Goal: Task Accomplishment & Management: Use online tool/utility

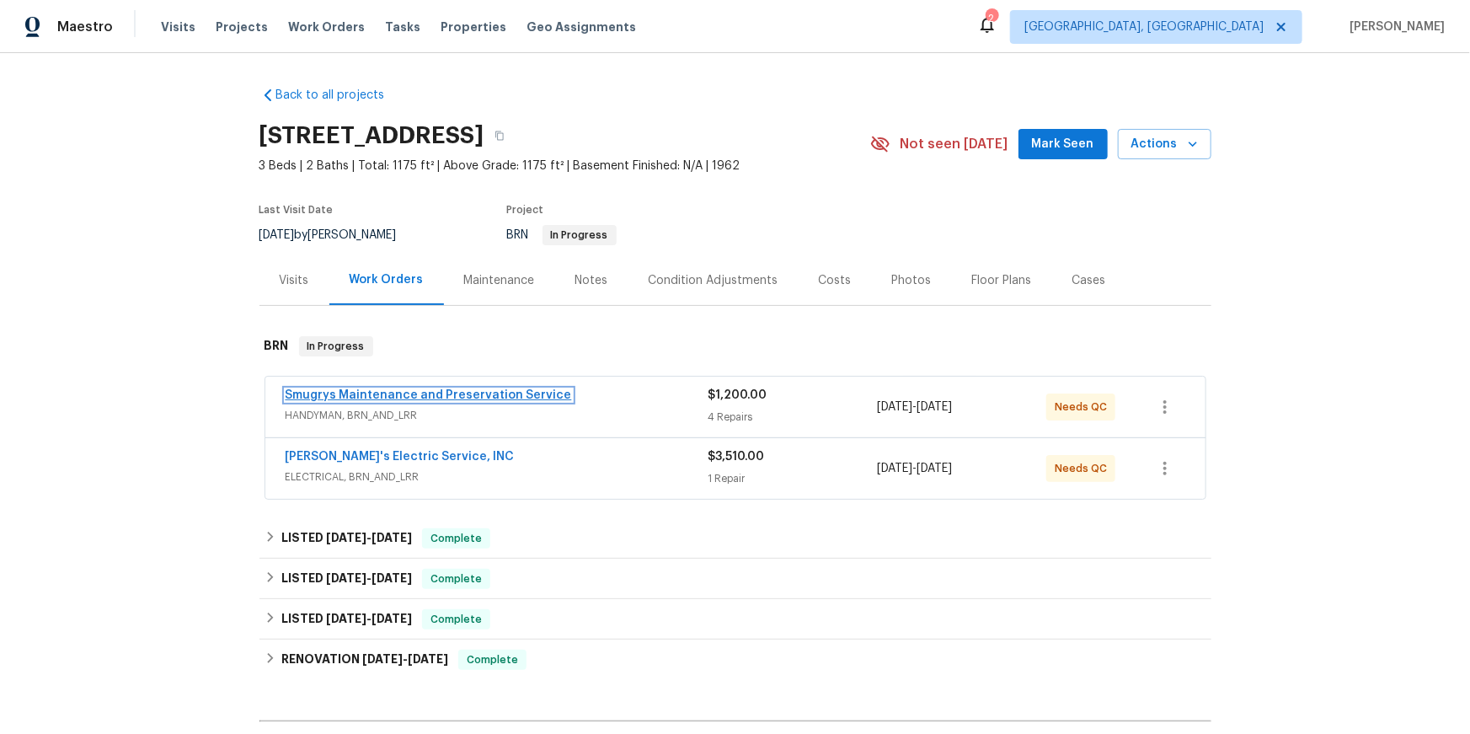
click at [359, 401] on link "Smugrys Maintenance and Preservation Service" at bounding box center [429, 395] width 286 height 12
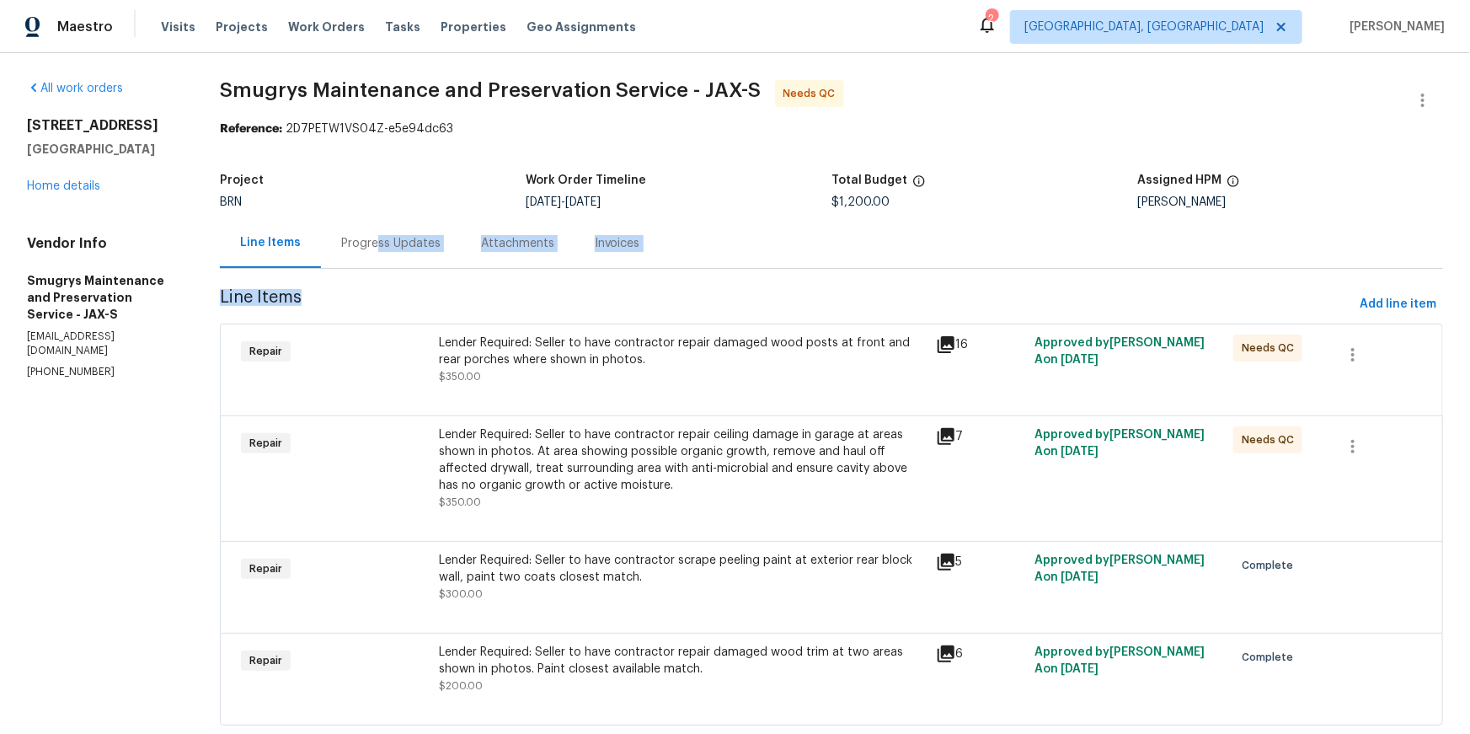
drag, startPoint x: 403, startPoint y: 270, endPoint x: 734, endPoint y: 330, distance: 337.2
click at [734, 330] on section "Smugrys Maintenance and Preservation Service - JAX-S Needs QC Reference: 2D7PET…" at bounding box center [831, 412] width 1223 height 665
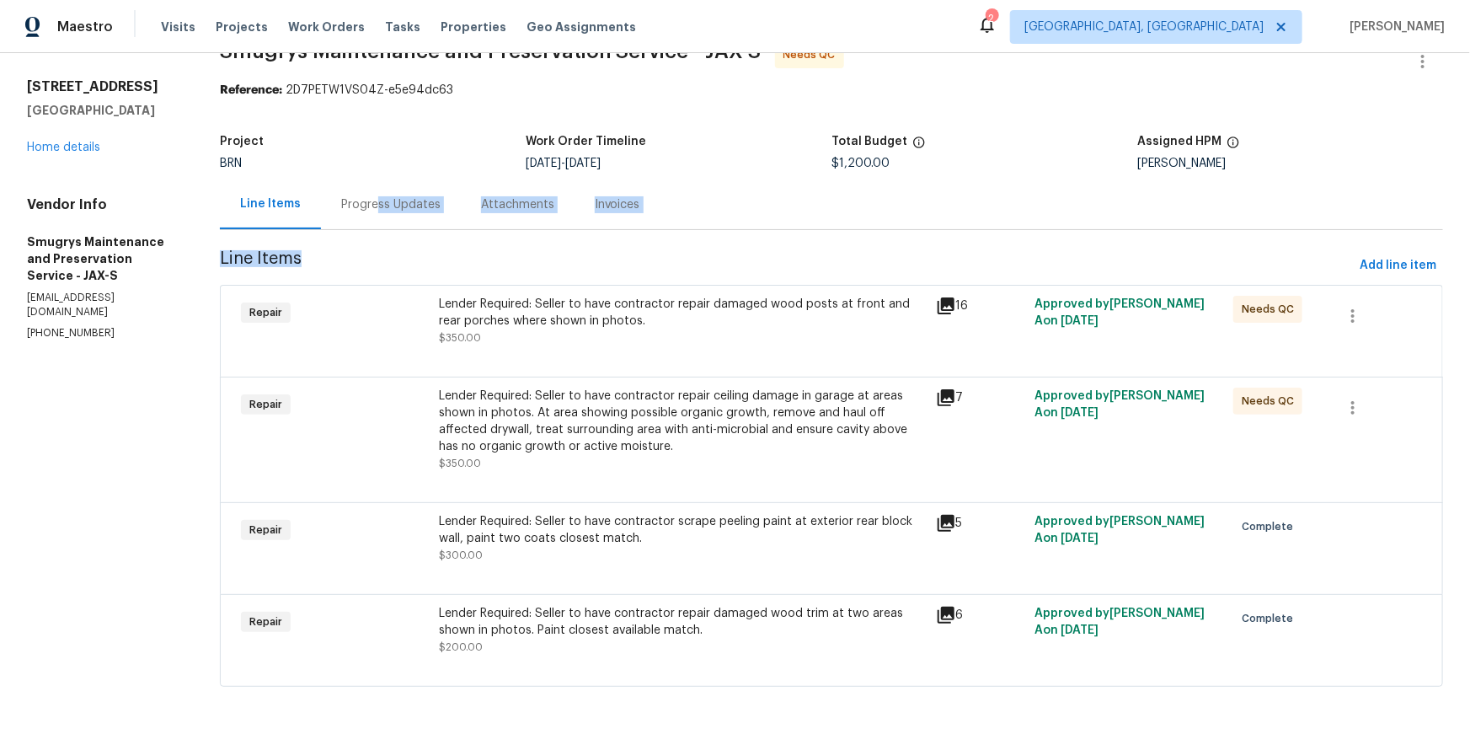
scroll to position [61, 0]
click at [408, 205] on div "Progress Updates" at bounding box center [390, 204] width 99 height 17
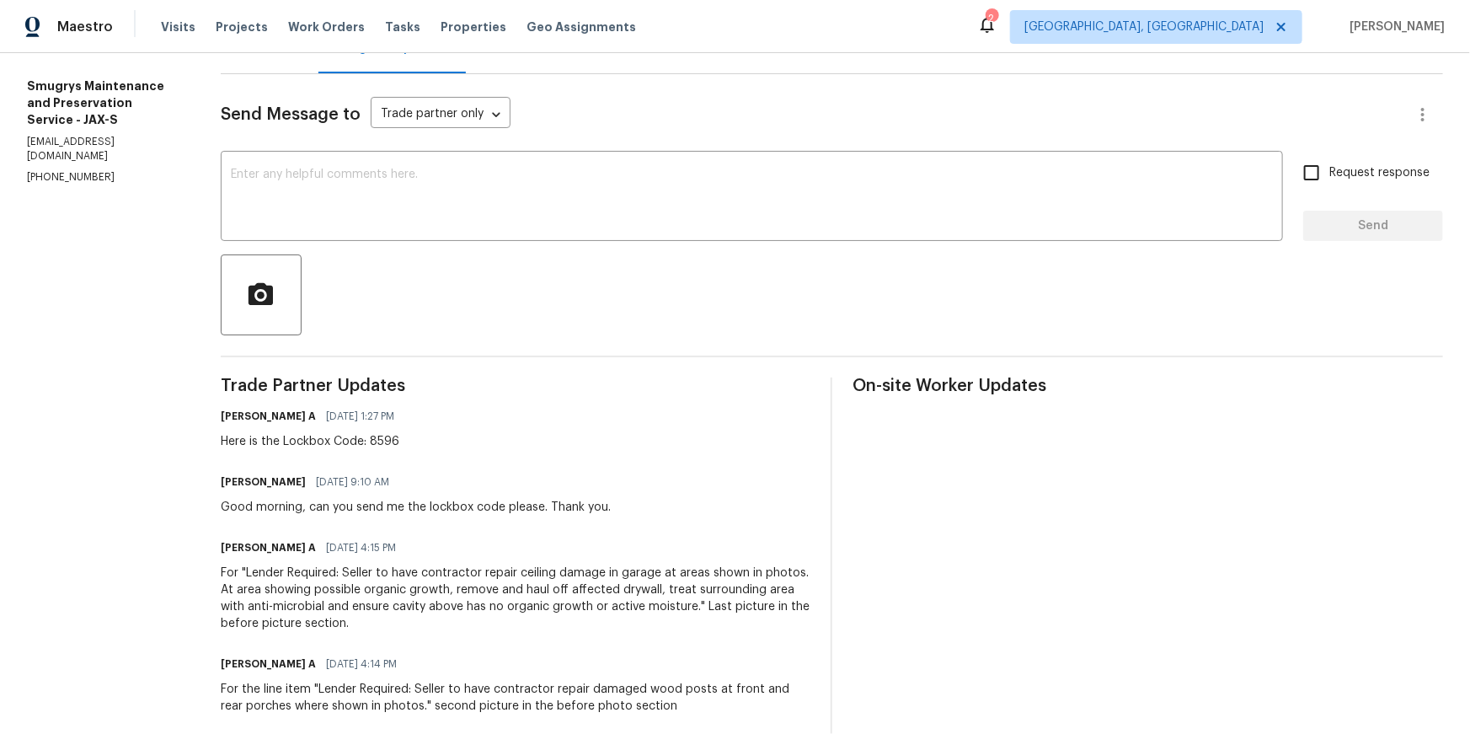
scroll to position [194, 0]
